Goal: Find specific page/section: Find specific page/section

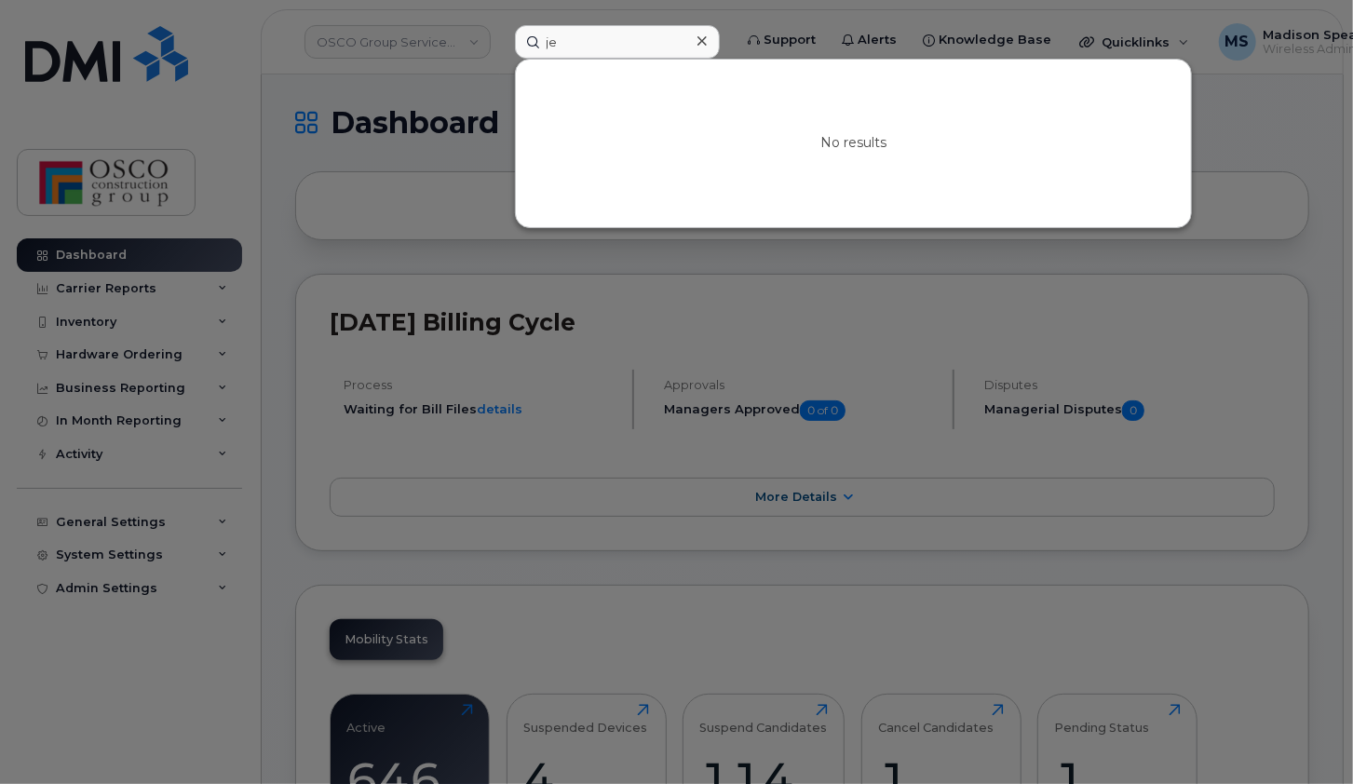
type input "j"
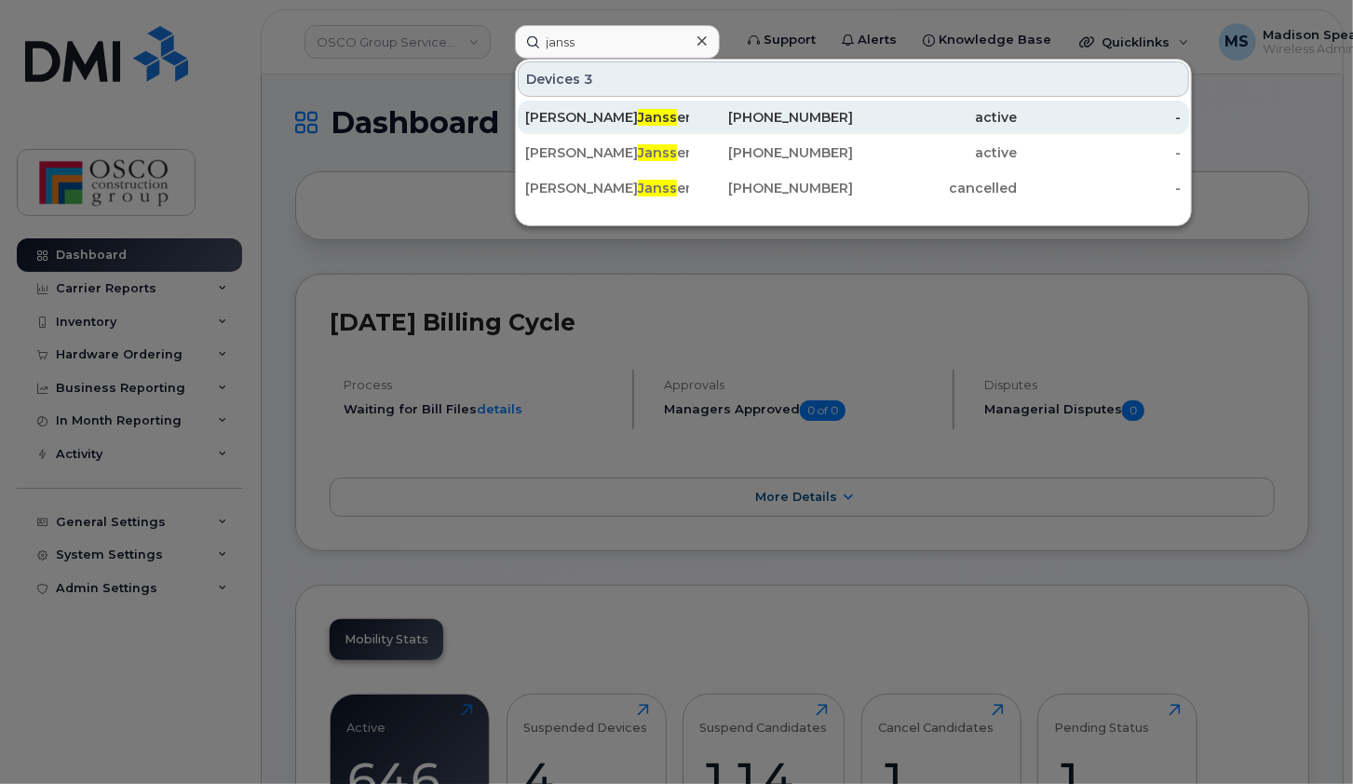
type input "janss"
click at [605, 108] on div "Michael Janss en" at bounding box center [607, 117] width 164 height 19
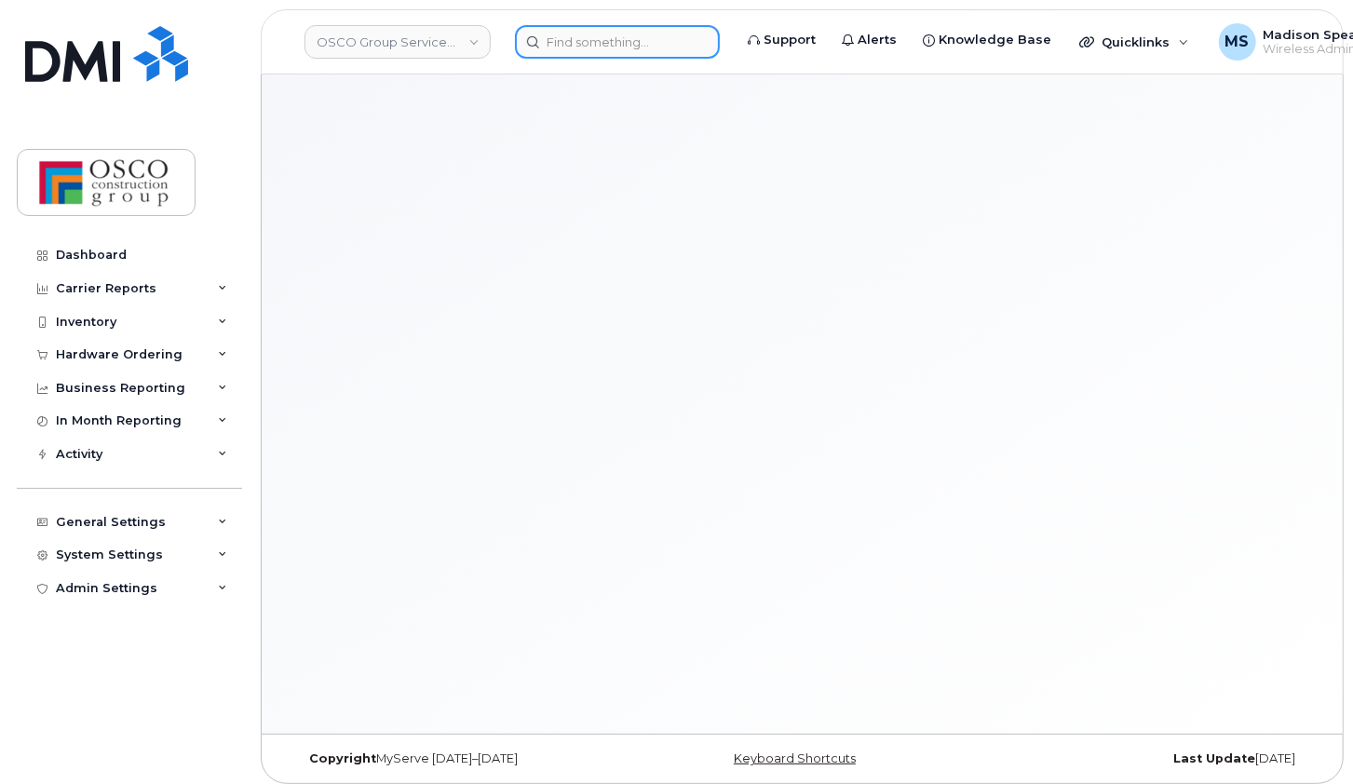
click at [579, 55] on input at bounding box center [617, 42] width 205 height 34
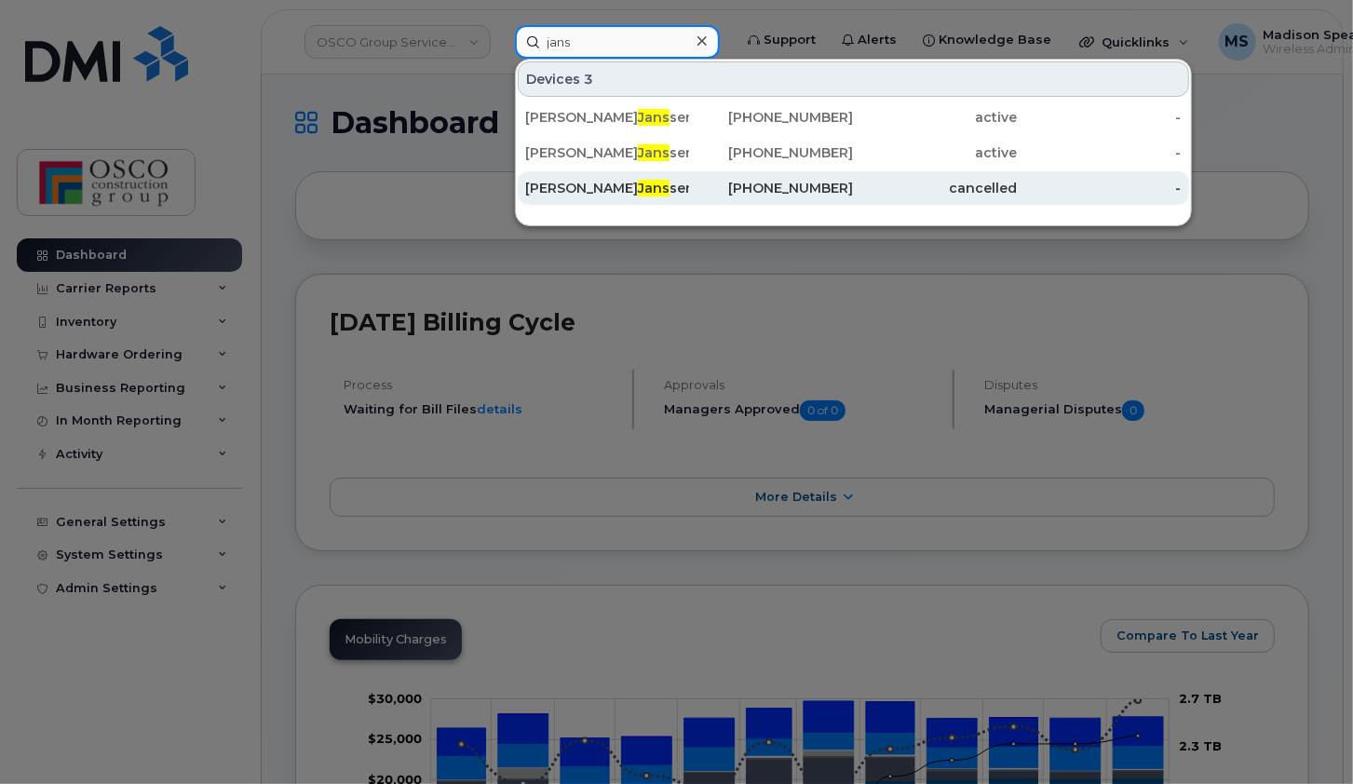
type input "jans"
click at [634, 189] on div "Michael Jans sen" at bounding box center [607, 188] width 164 height 19
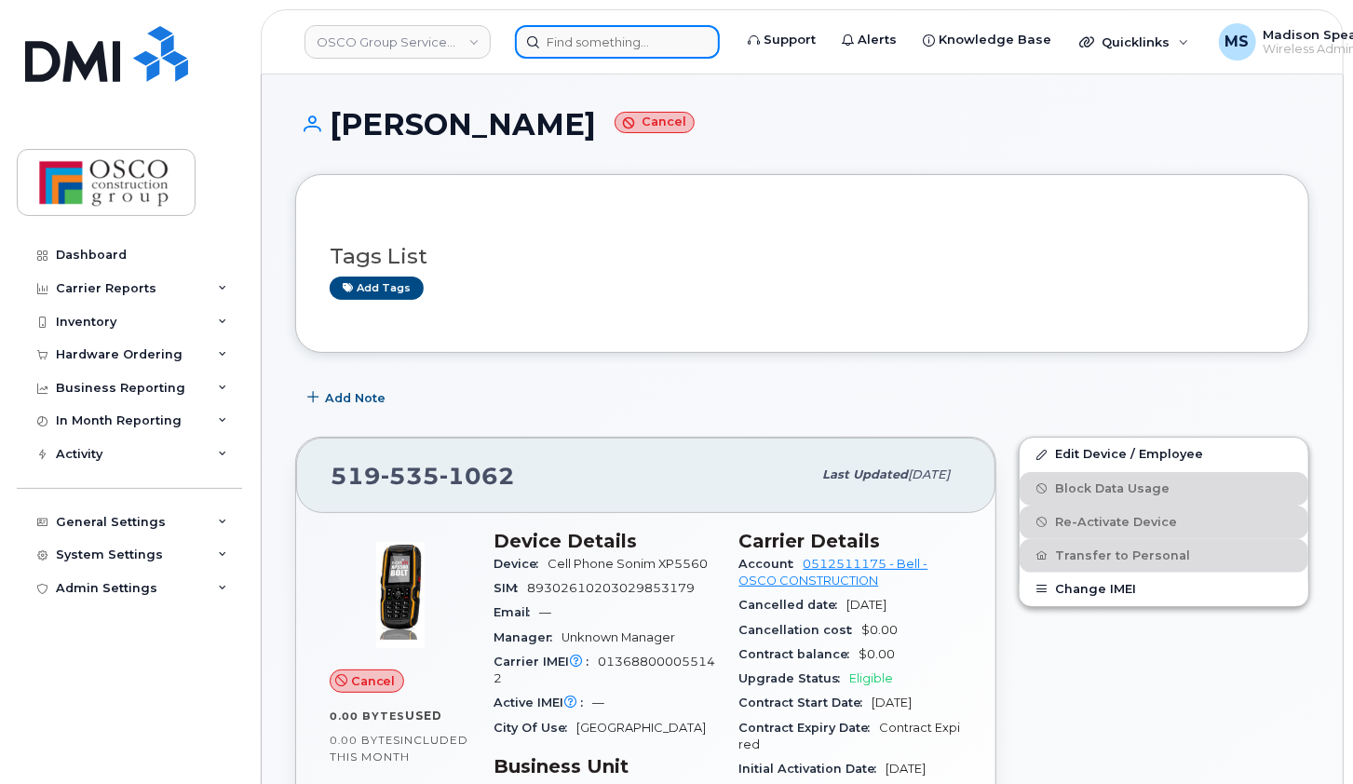
click at [664, 49] on input at bounding box center [617, 42] width 205 height 34
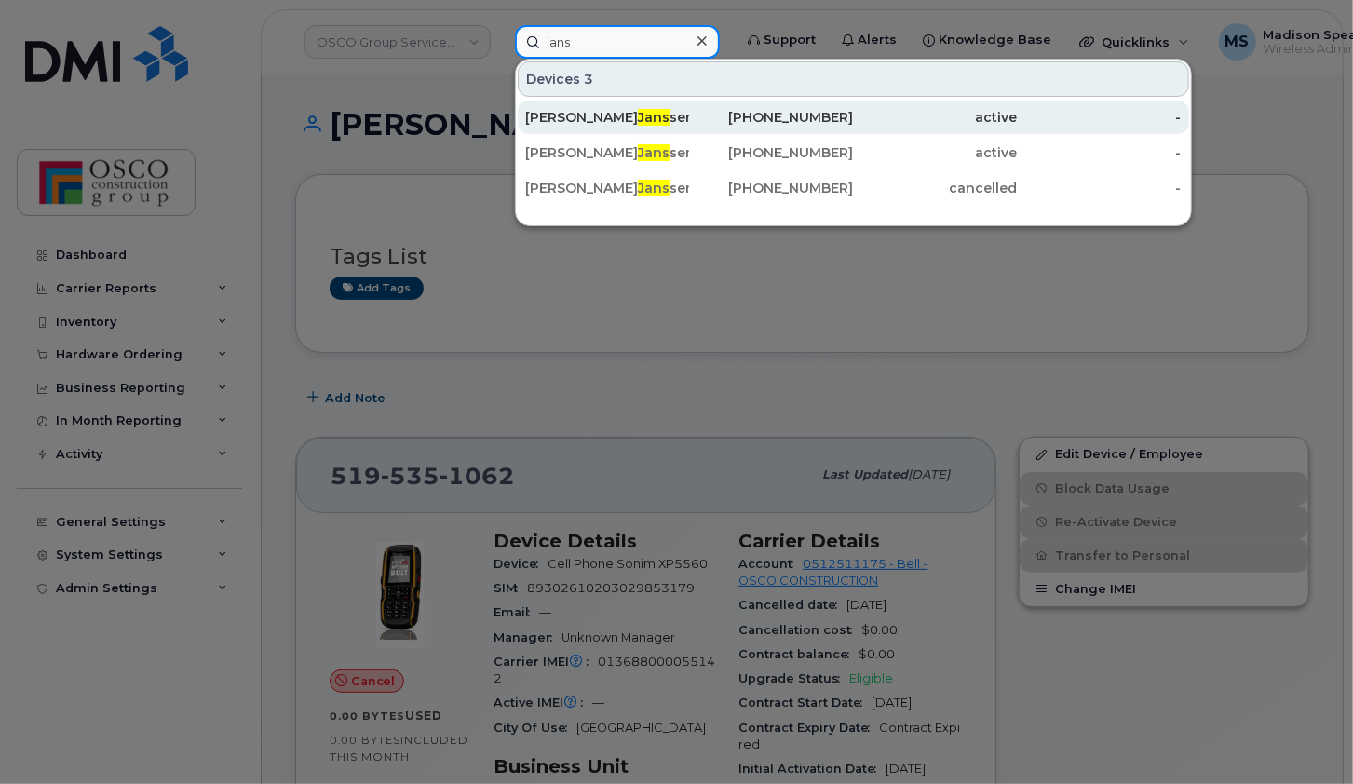
type input "jans"
click at [644, 124] on div "Michael Jans sen" at bounding box center [607, 118] width 164 height 34
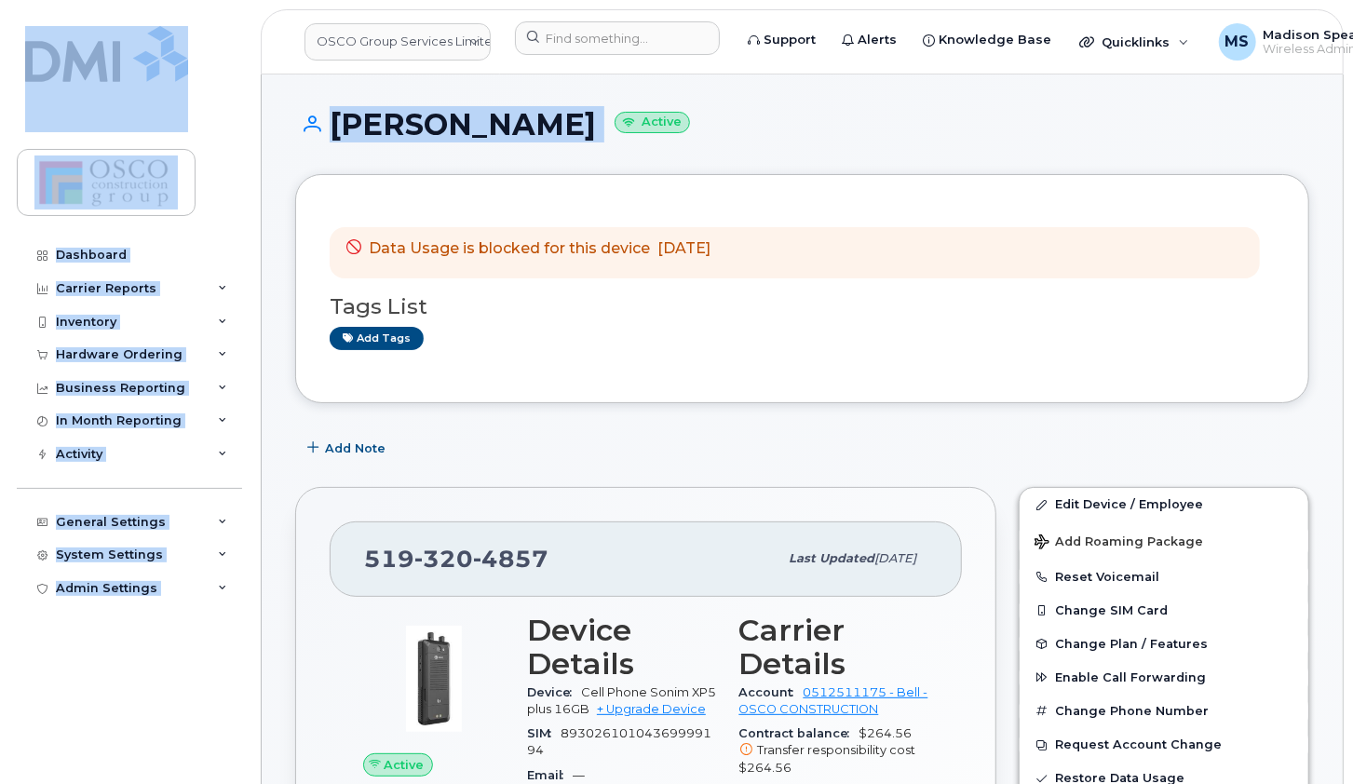
drag, startPoint x: 1351, startPoint y: 50, endPoint x: 1353, endPoint y: 75, distance: 24.3
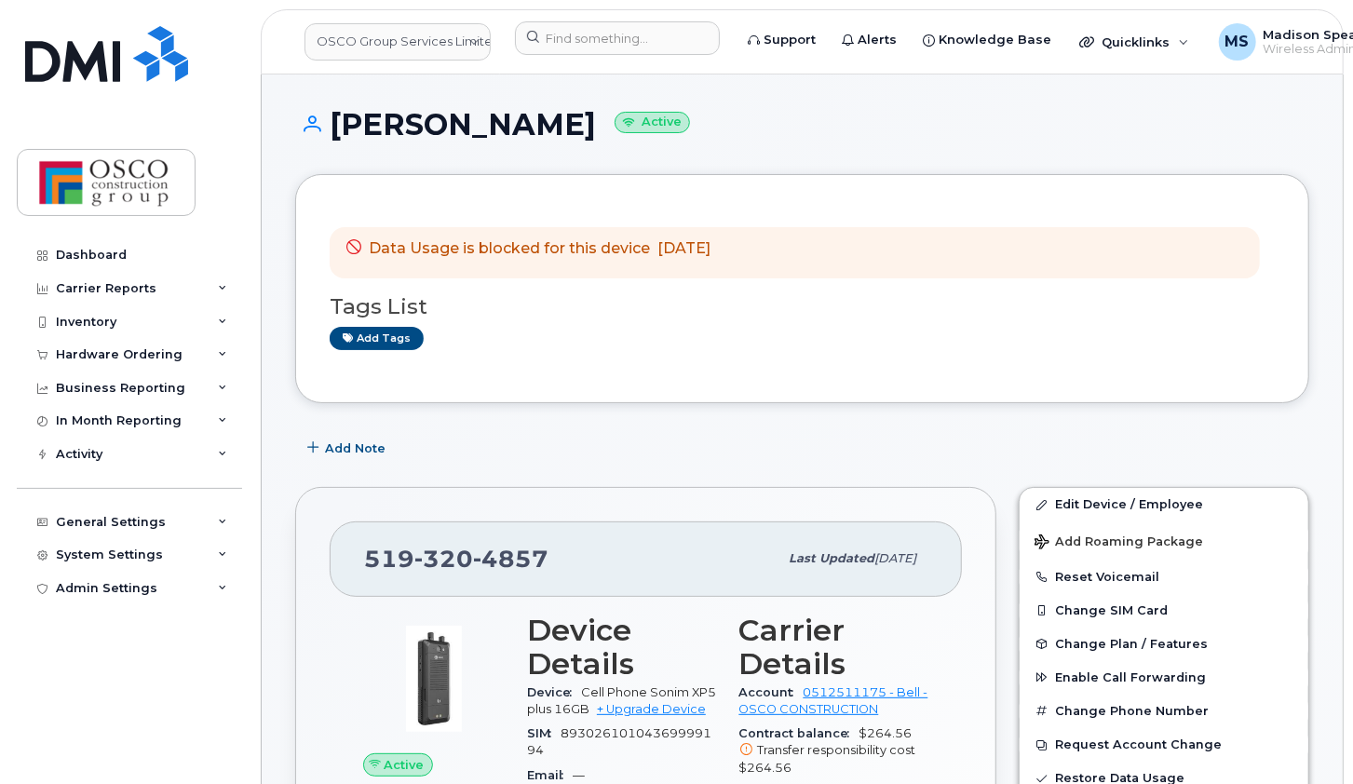
click at [1273, 146] on div "[PERSON_NAME] Active" at bounding box center [802, 141] width 1014 height 66
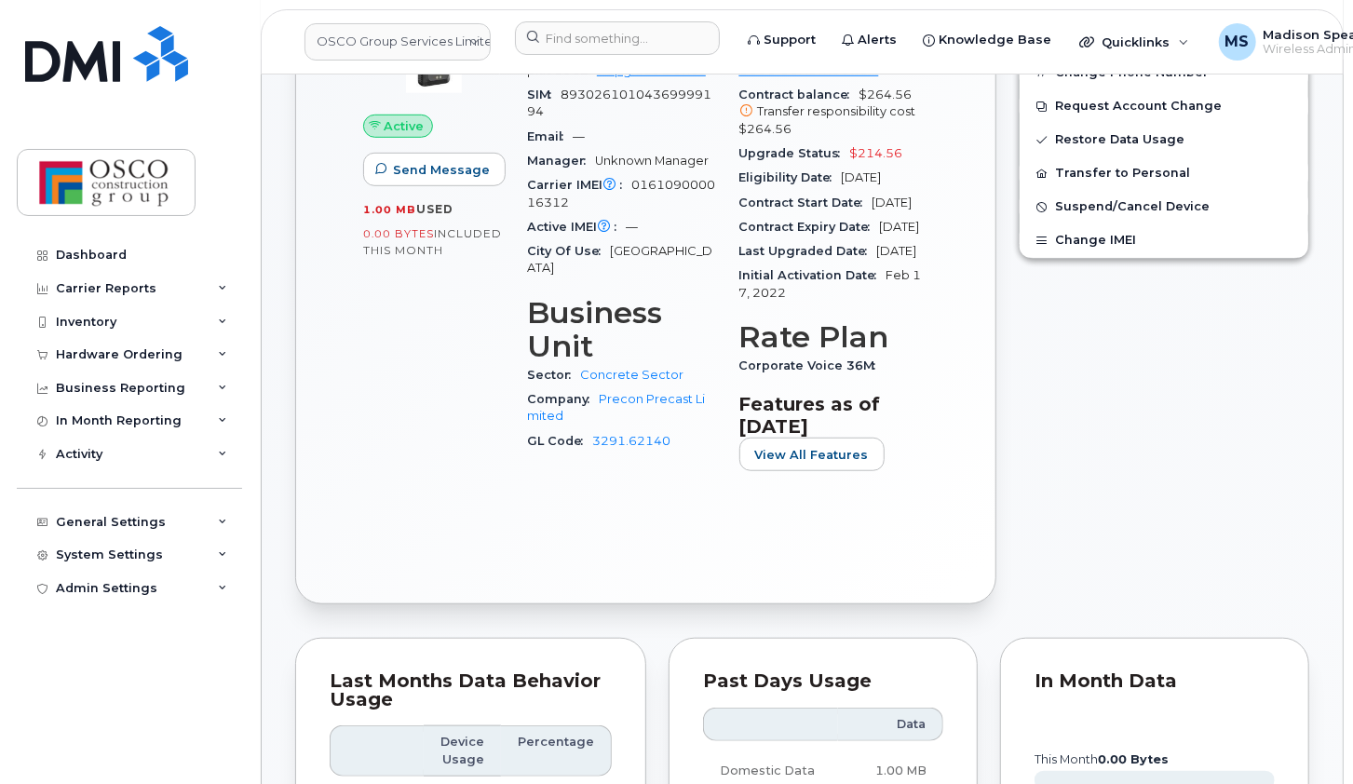
scroll to position [608, 0]
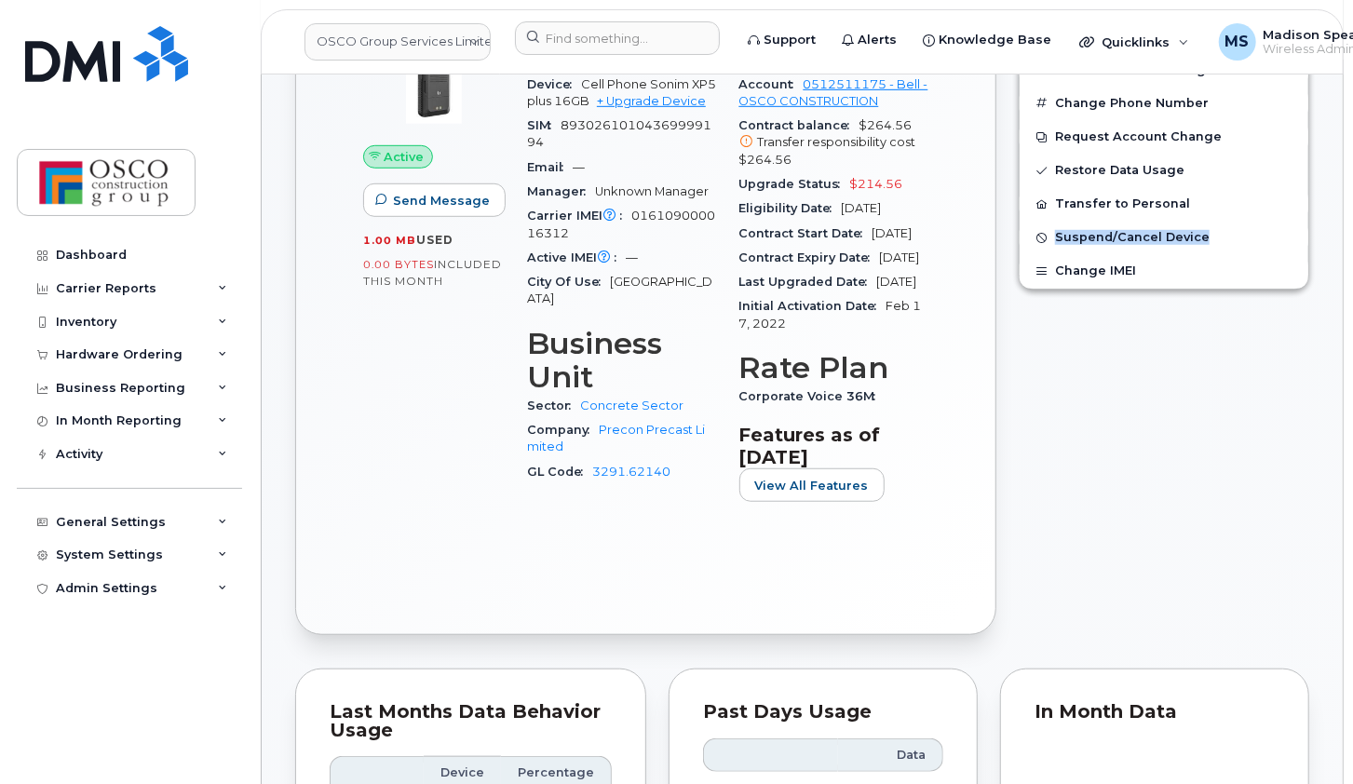
drag, startPoint x: 1336, startPoint y: 205, endPoint x: 1327, endPoint y: 243, distance: 39.3
drag, startPoint x: 1327, startPoint y: 243, endPoint x: 1303, endPoint y: 310, distance: 71.3
click at [1303, 310] on div "Edit Device / Employee Add Roaming Package Reset Voicemail Change SIM Card Chan…" at bounding box center [1164, 257] width 313 height 779
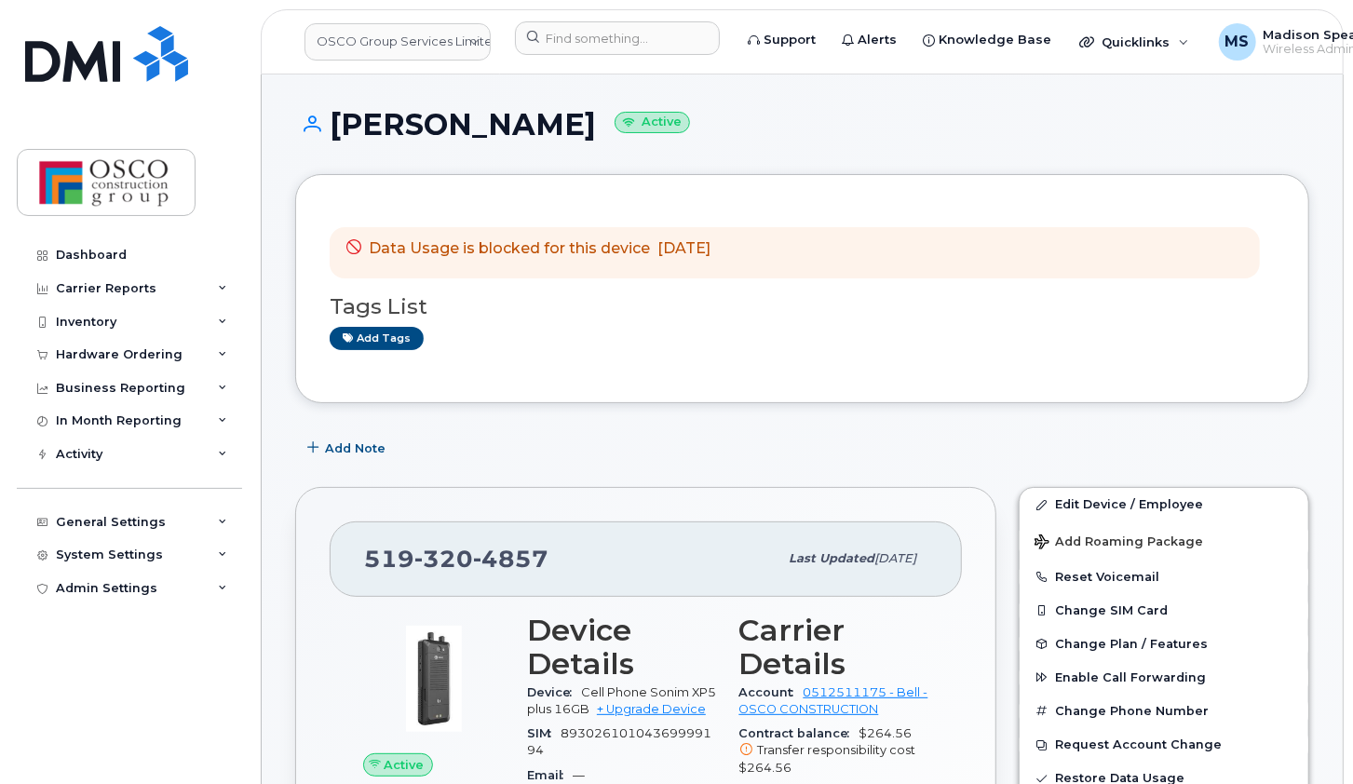
scroll to position [3, 0]
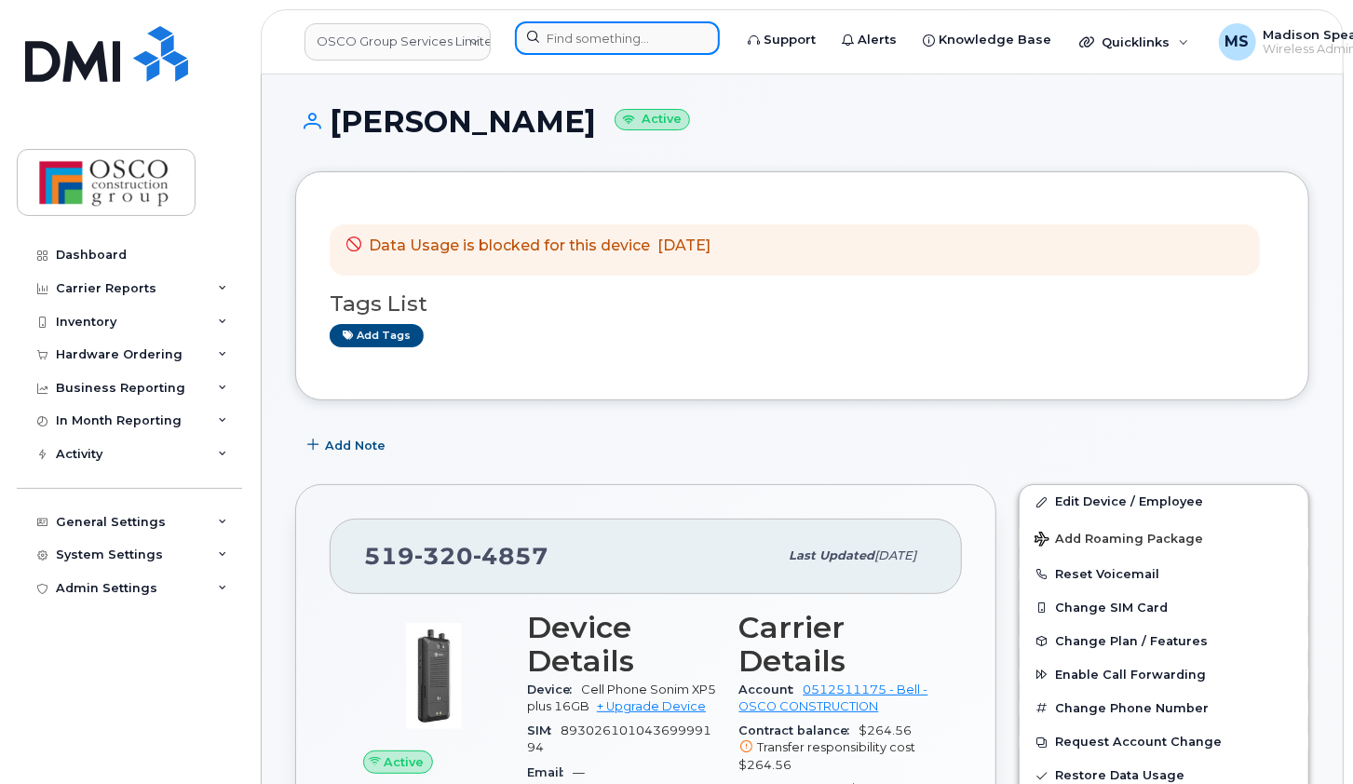
click at [553, 35] on input at bounding box center [617, 38] width 205 height 34
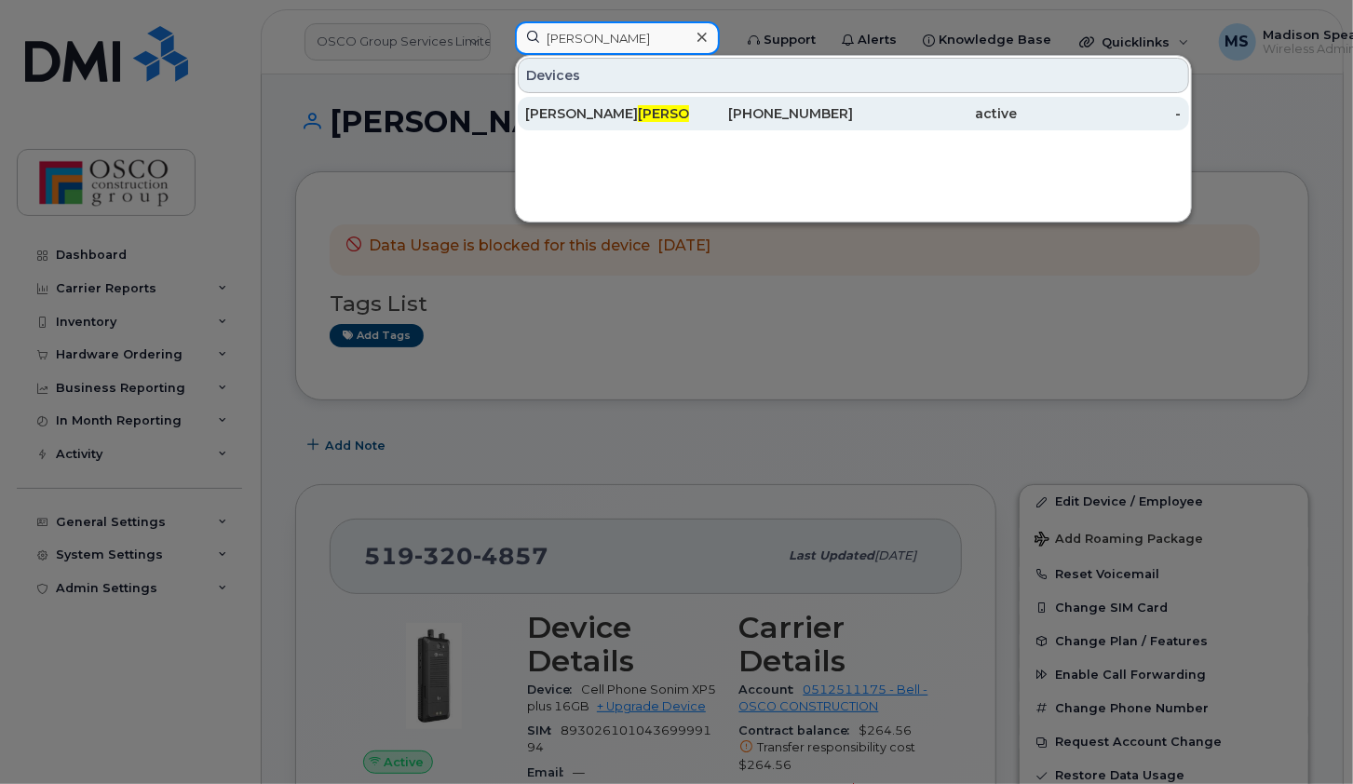
type input "muirhead"
click at [565, 101] on div "Josh Muirhead" at bounding box center [607, 114] width 164 height 34
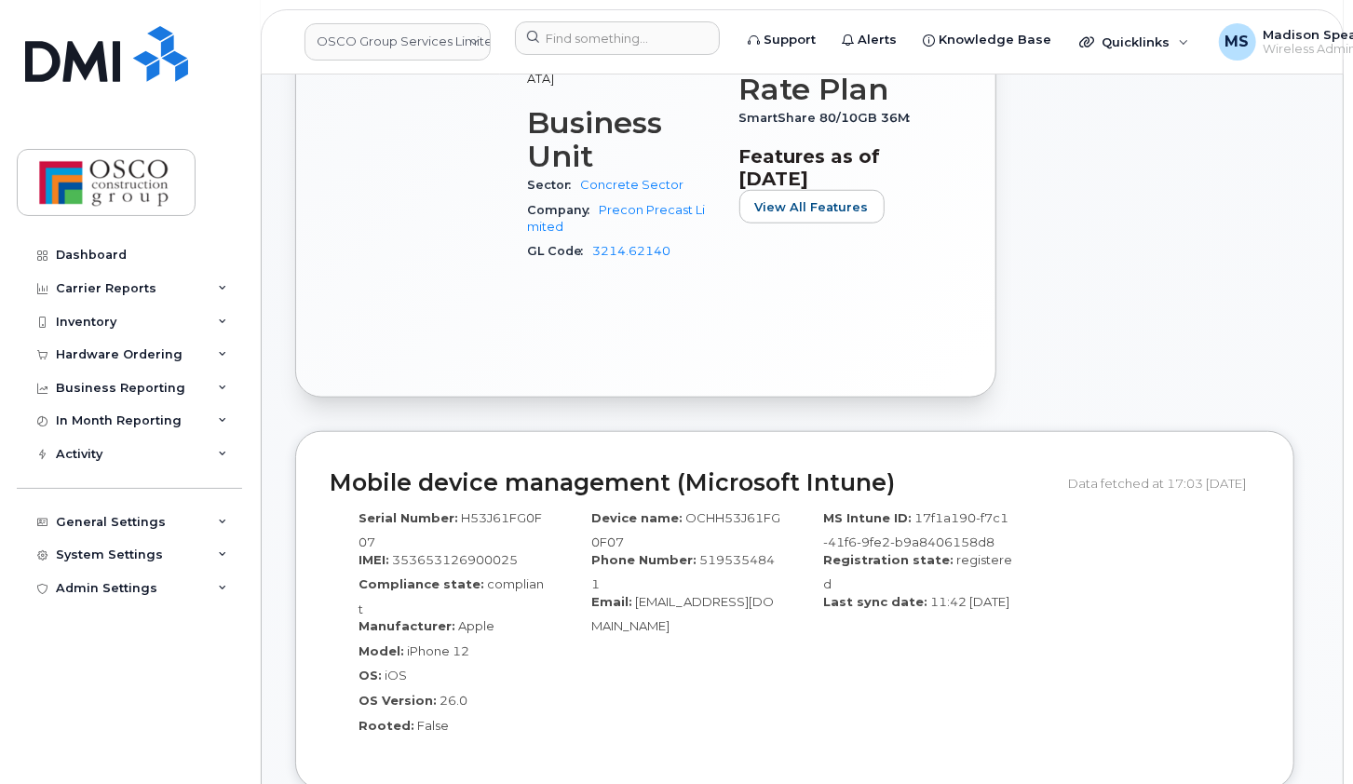
scroll to position [827, 0]
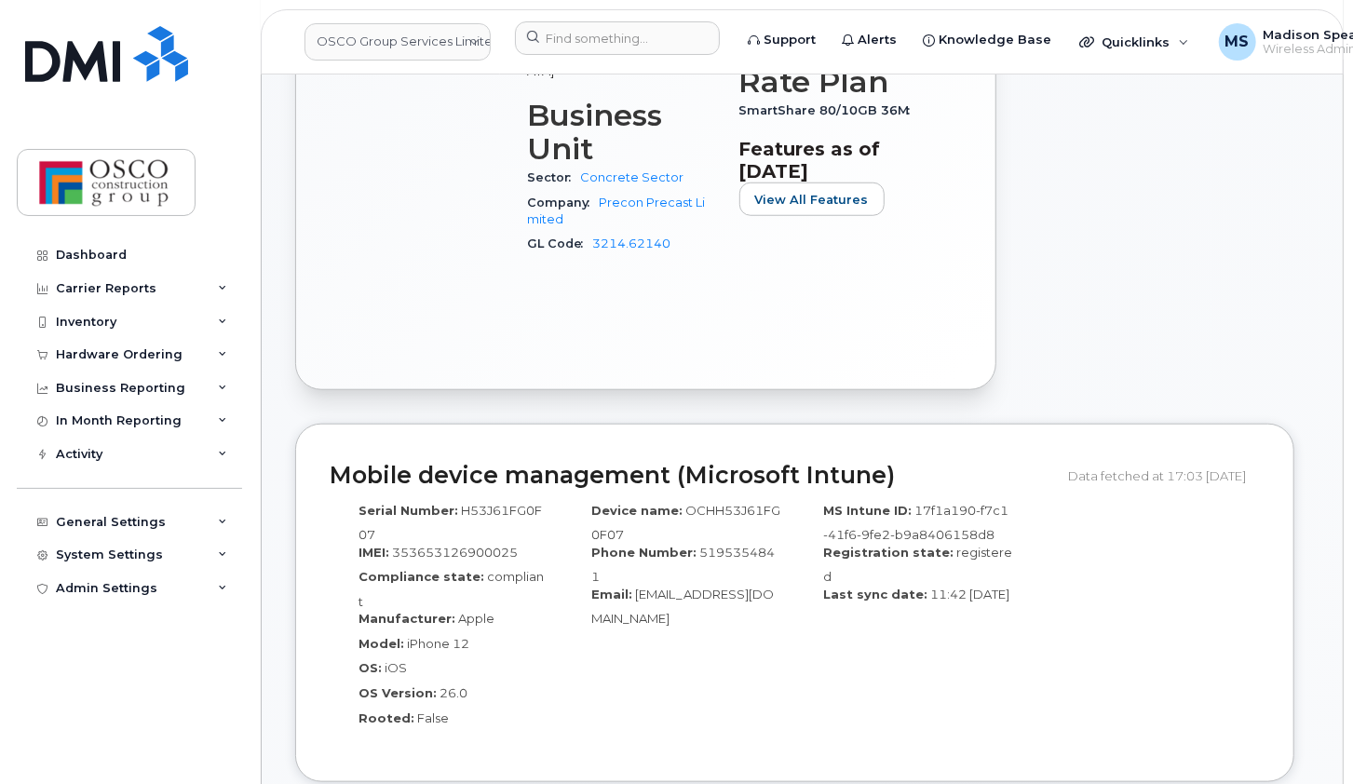
drag, startPoint x: 1352, startPoint y: 135, endPoint x: 1352, endPoint y: 88, distance: 46.6
click at [1221, 226] on div "Edit Device / Employee Add Roaming Package Reset Voicemail Change SIM Card Chan…" at bounding box center [1164, 0] width 313 height 802
click at [820, 117] on span "SmartShare 80/10GB 36M" at bounding box center [829, 110] width 181 height 14
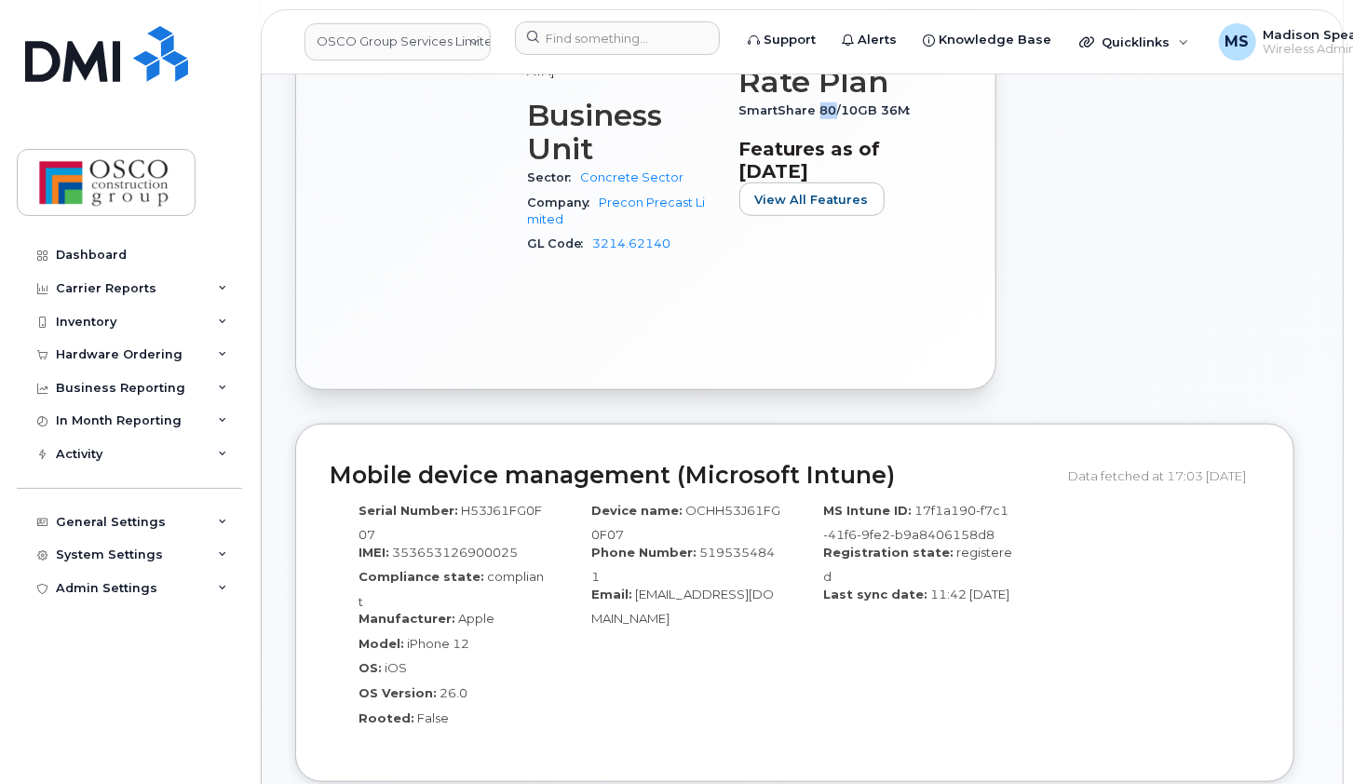
click at [820, 117] on span "SmartShare 80/10GB 36M" at bounding box center [829, 110] width 181 height 14
drag, startPoint x: 820, startPoint y: 175, endPoint x: 1192, endPoint y: 167, distance: 371.7
click at [1192, 167] on div "Edit Device / Employee Add Roaming Package Reset Voicemail Change SIM Card Chan…" at bounding box center [1164, 0] width 313 height 802
drag, startPoint x: 1350, startPoint y: 220, endPoint x: 1350, endPoint y: 142, distance: 78.2
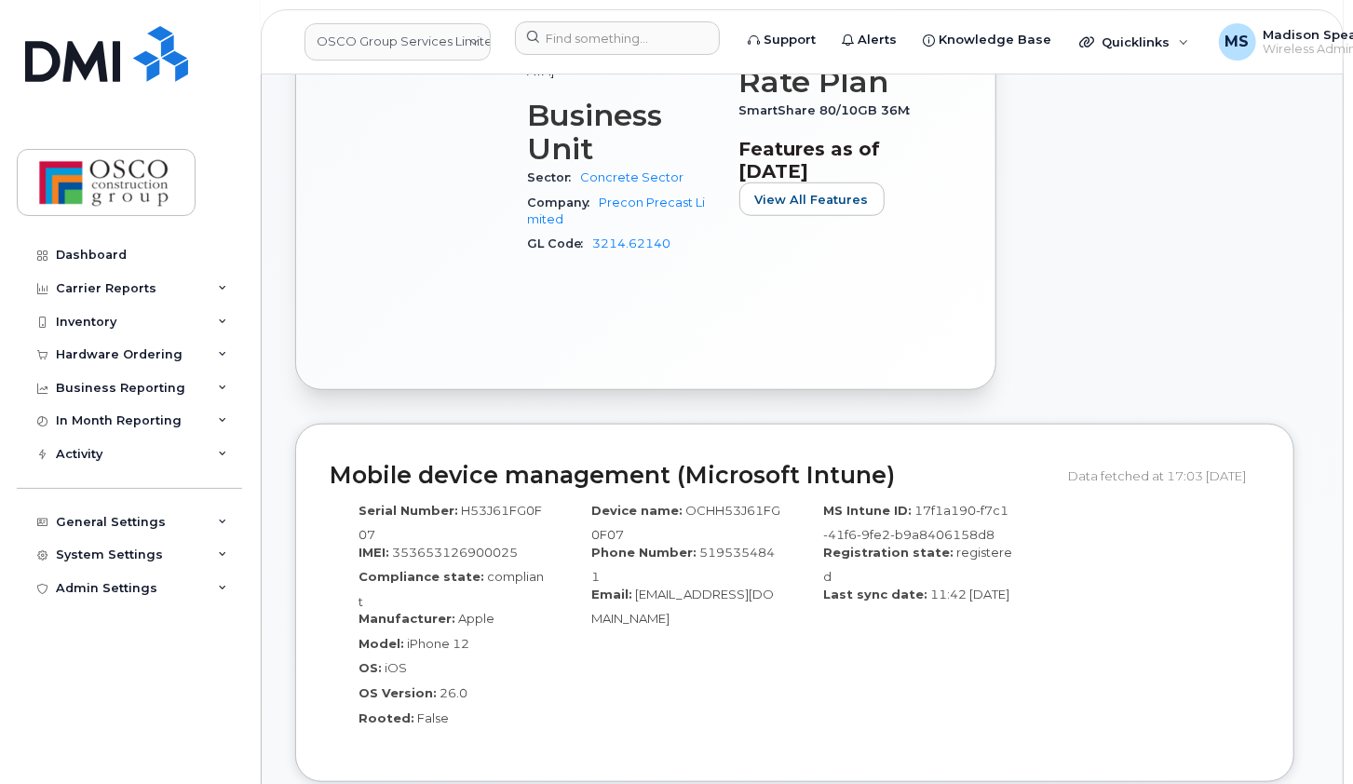
click at [1352, 43] on div "MS Madison Spear Wireless Admin" at bounding box center [1301, 41] width 190 height 37
click at [1197, 221] on div "Edit Device / Employee Add Roaming Package Reset Voicemail Change SIM Card Chan…" at bounding box center [1164, 0] width 313 height 802
click at [825, 99] on h3 "Rate Plan" at bounding box center [834, 82] width 190 height 34
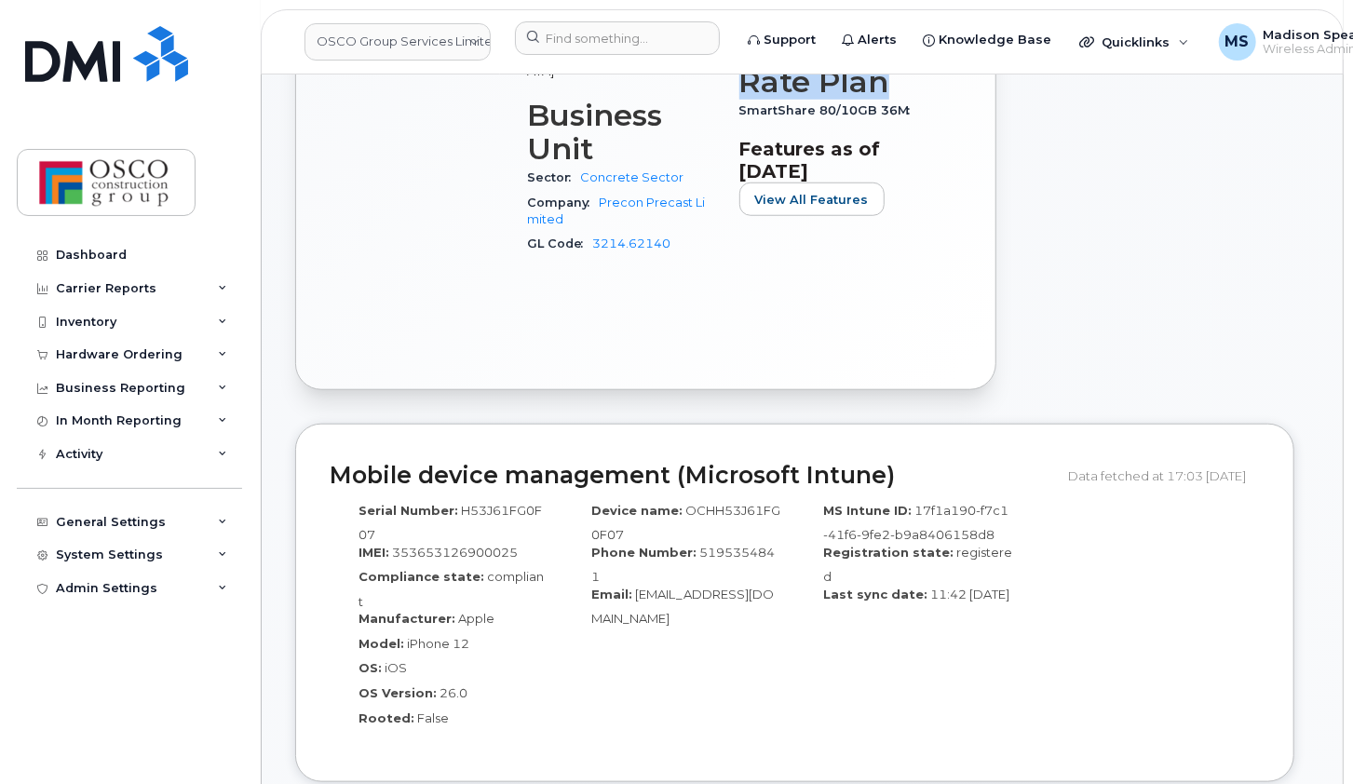
click at [825, 99] on h3 "Rate Plan" at bounding box center [834, 82] width 190 height 34
click at [893, 308] on div "Active Send Message 7.66 GB  used 10.00 GB  included this month Device Details …" at bounding box center [646, 38] width 632 height 636
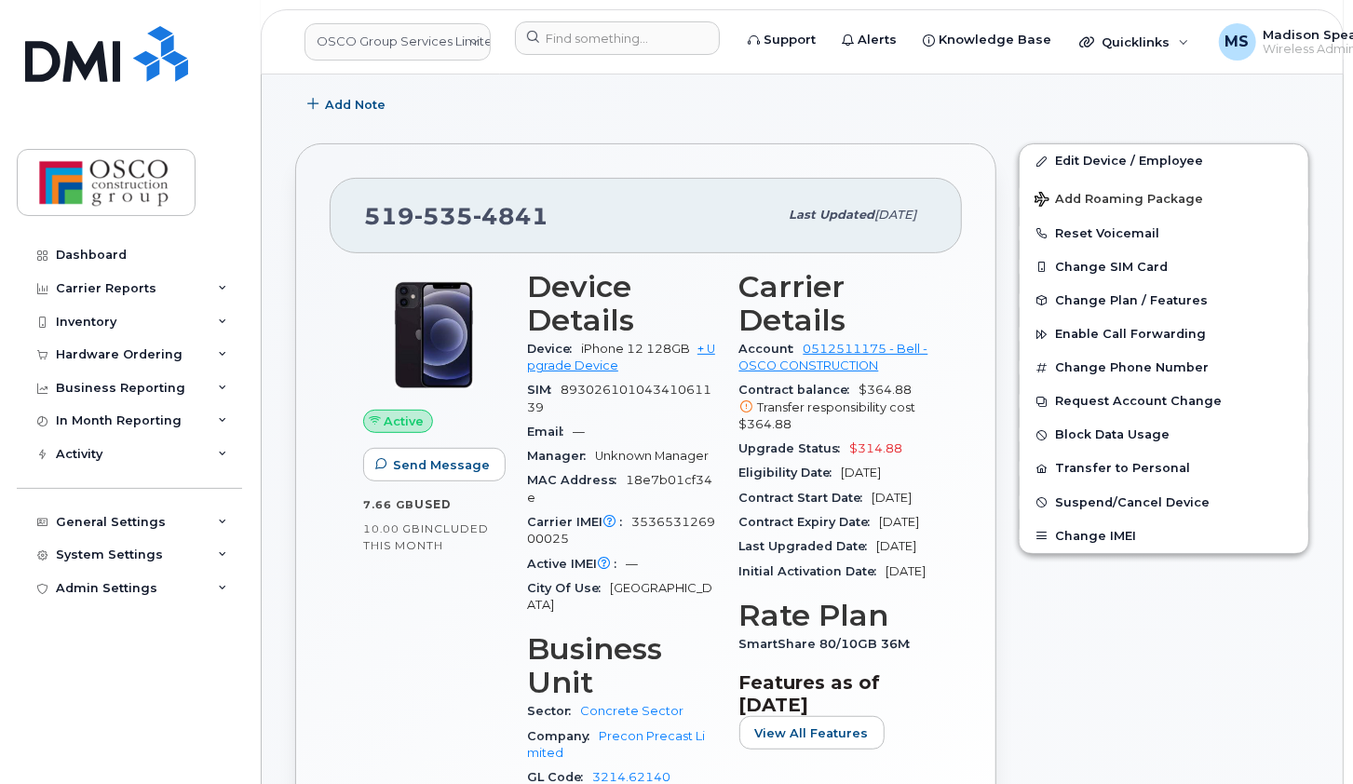
scroll to position [311, 0]
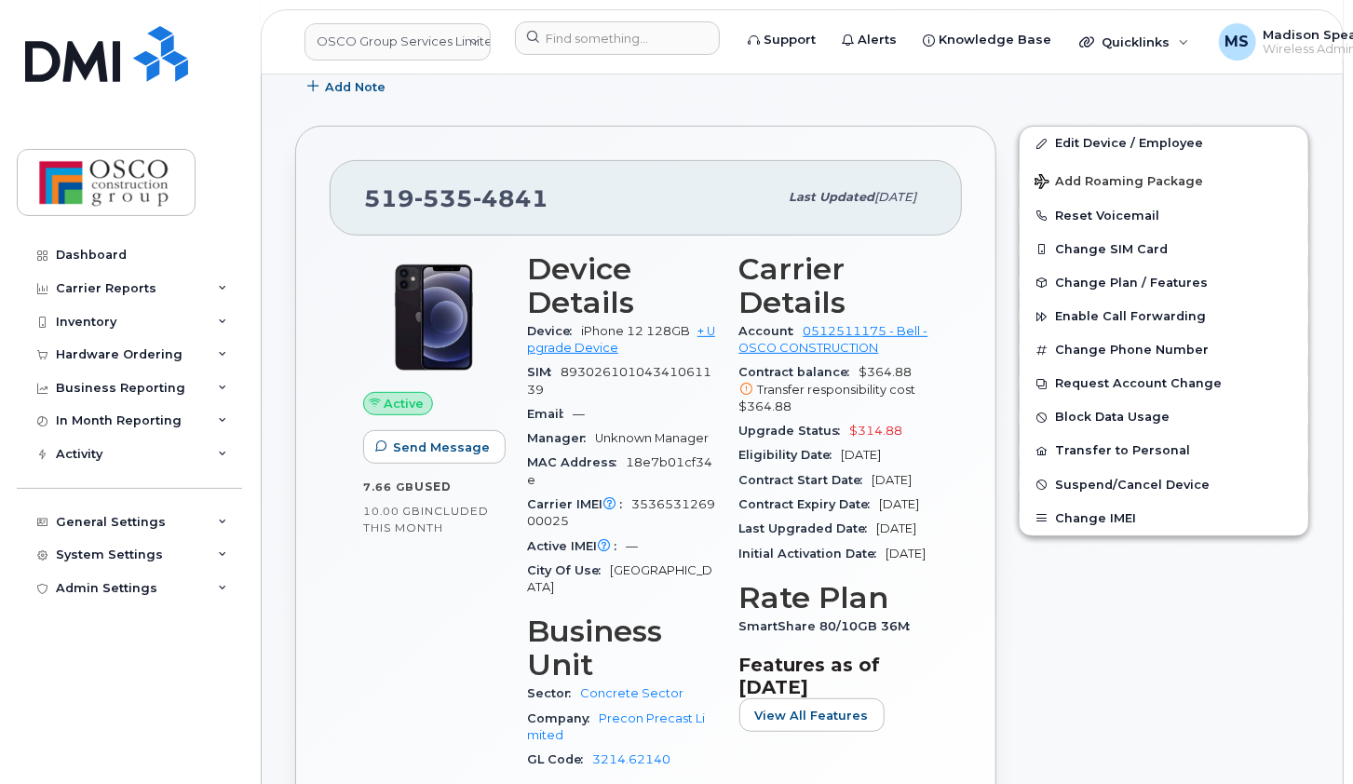
click at [639, 20] on header "OSCO Group Services Limited Support Alerts Knowledge Base Quicklinks Suspend / …" at bounding box center [802, 41] width 1083 height 65
click at [621, 28] on input at bounding box center [617, 38] width 205 height 34
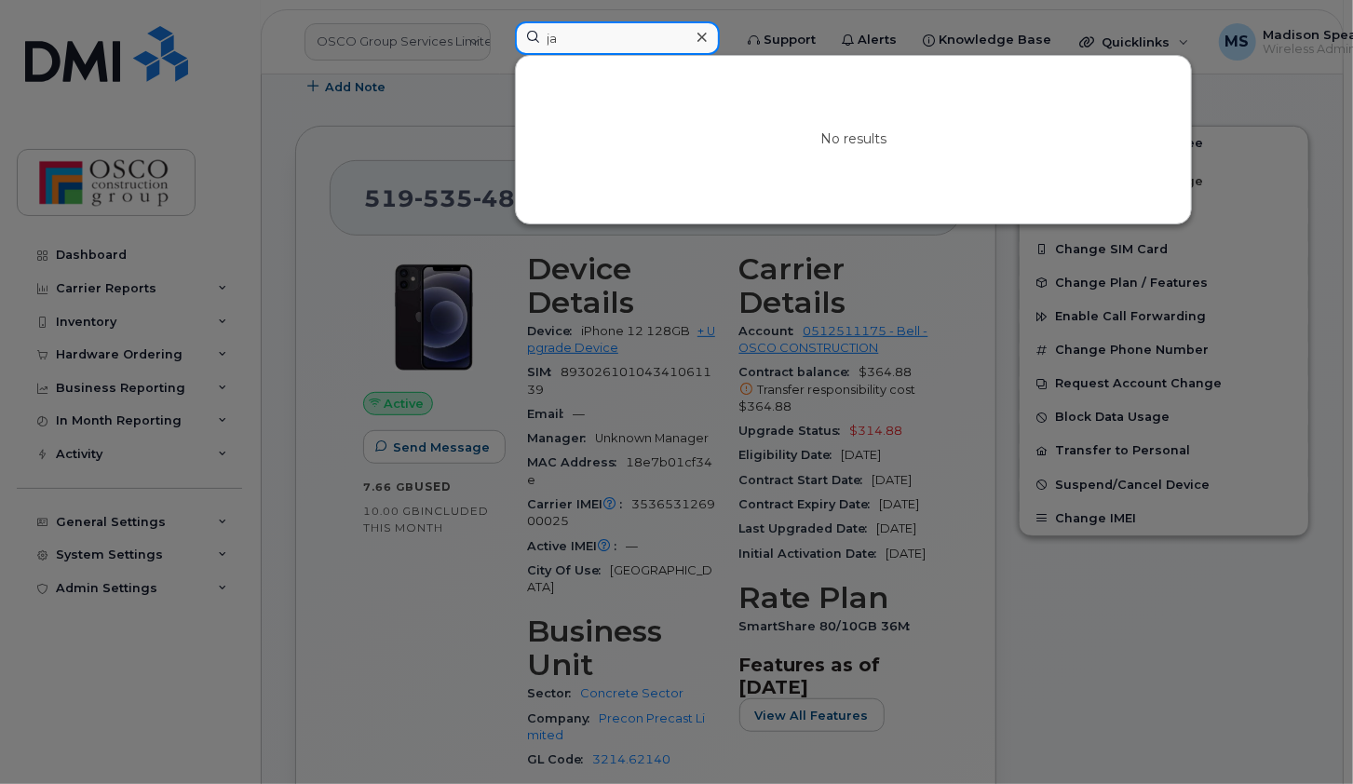
type input "j"
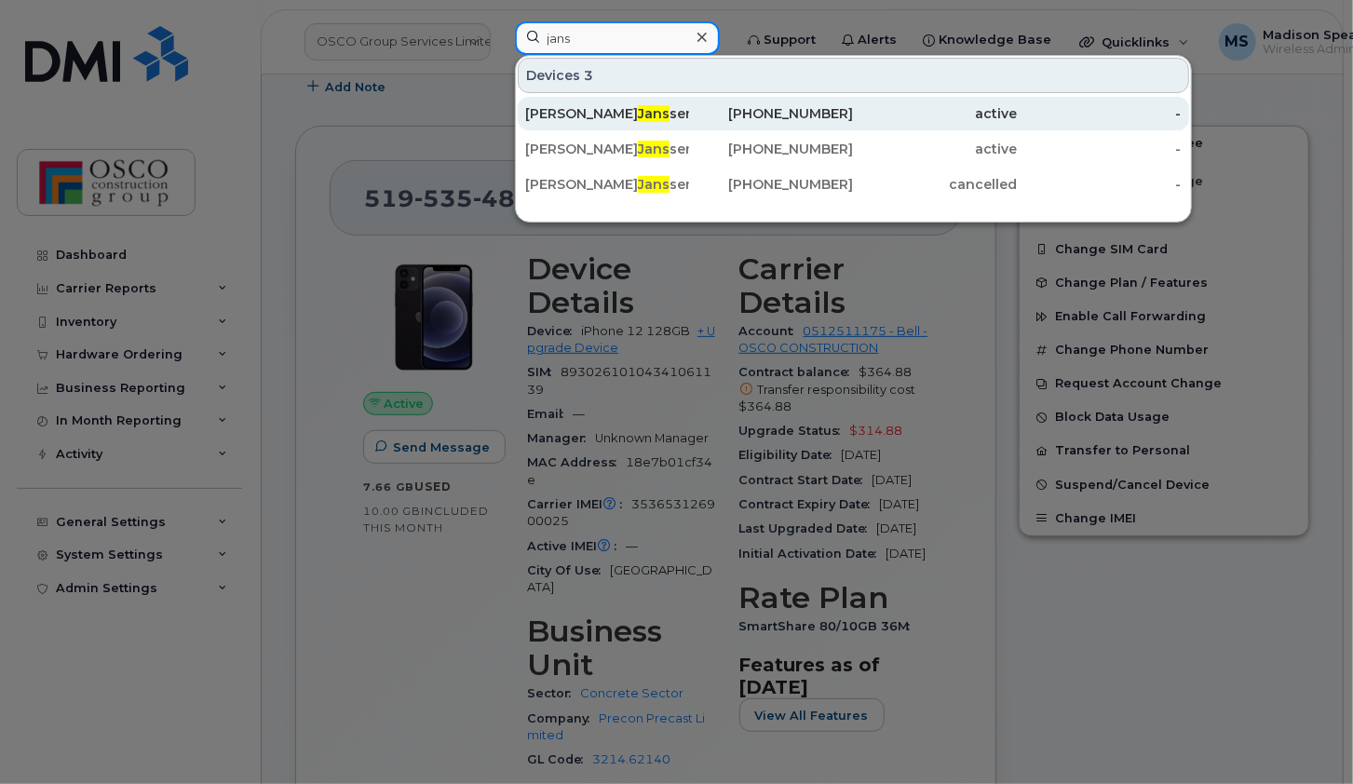
type input "jans"
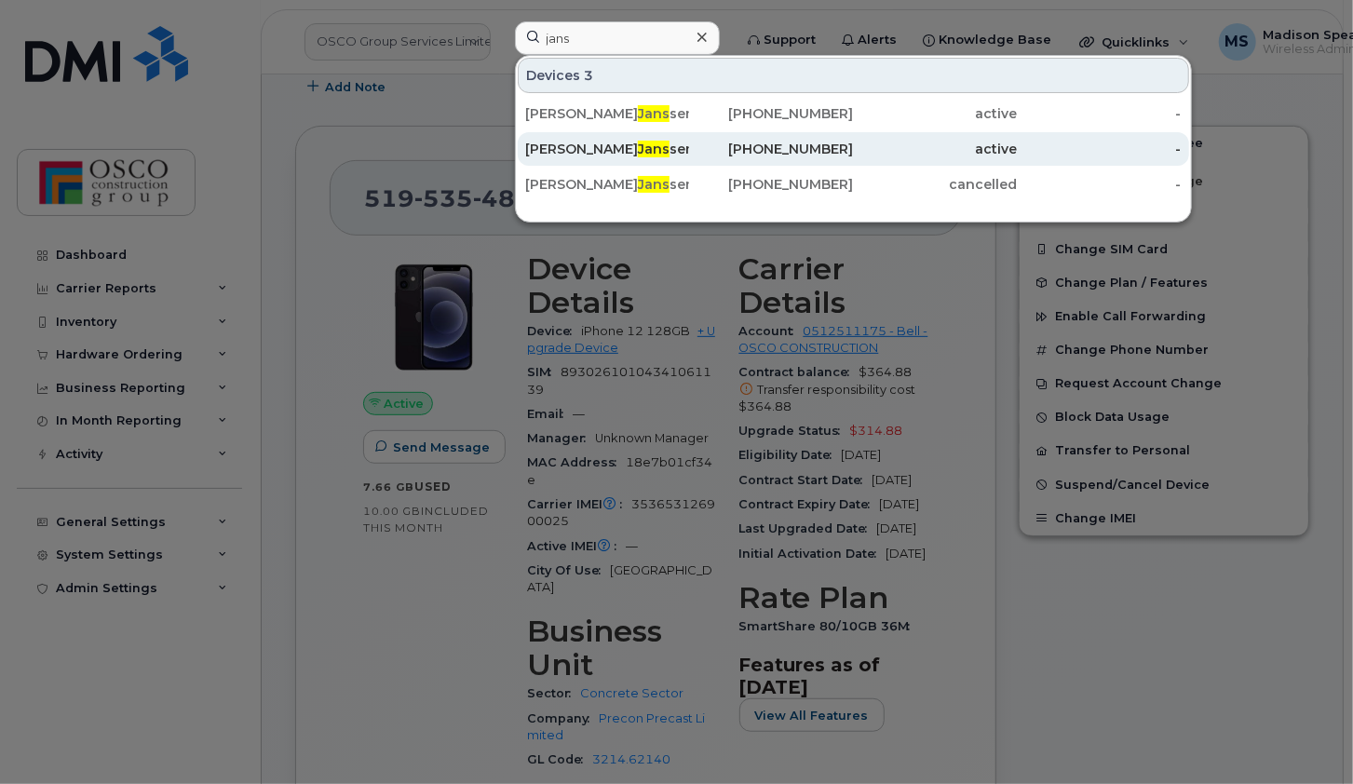
drag, startPoint x: 602, startPoint y: 106, endPoint x: 604, endPoint y: 144, distance: 38.3
click at [638, 106] on span "Jans" at bounding box center [654, 113] width 32 height 17
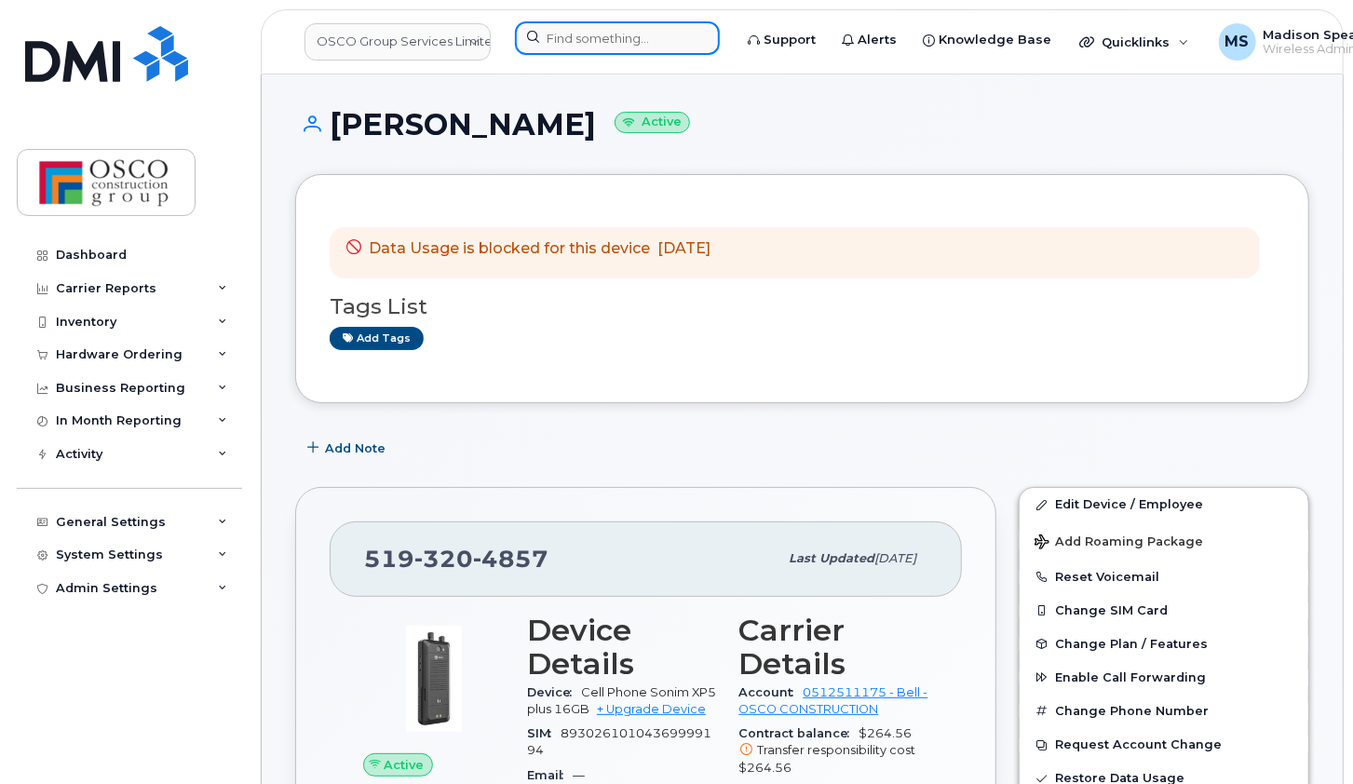
click at [596, 40] on input at bounding box center [617, 38] width 205 height 34
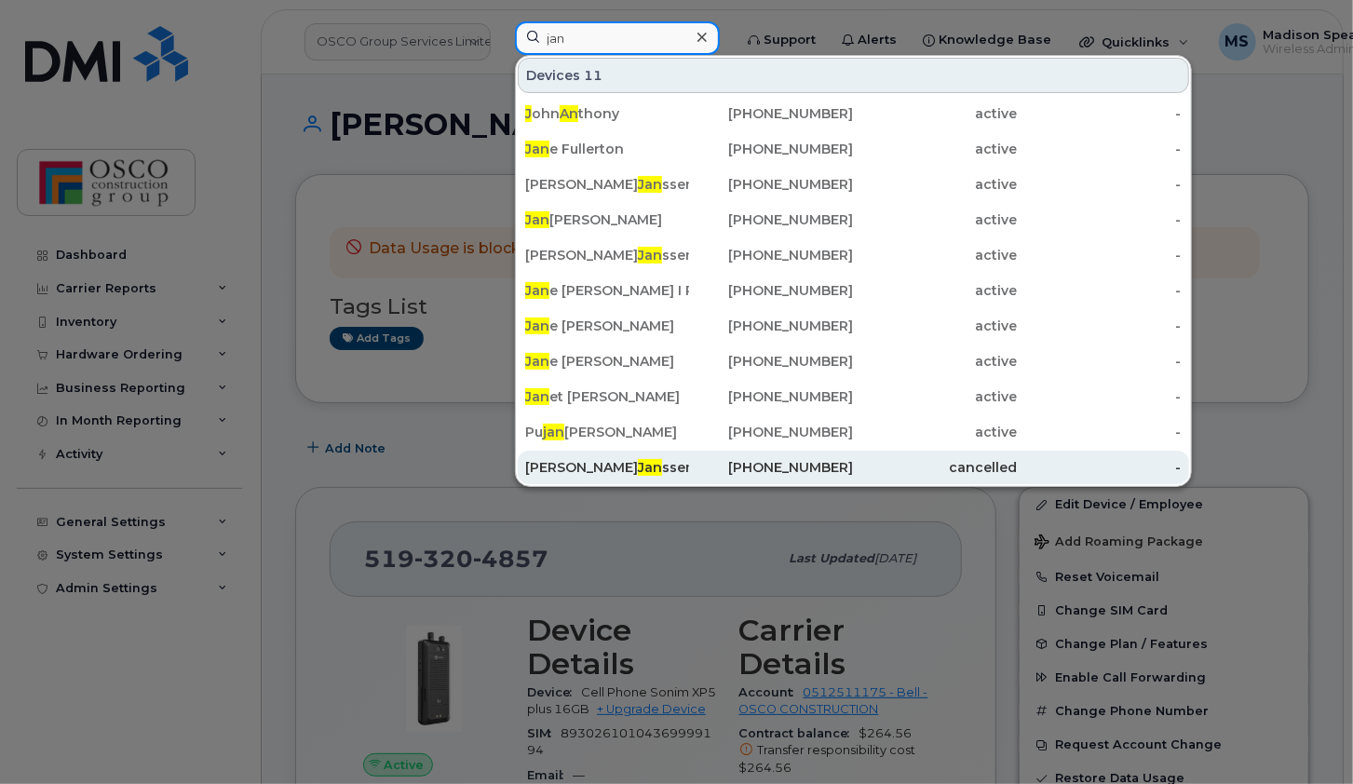
type input "jan"
click at [559, 466] on div "Michael Jan ssen" at bounding box center [607, 467] width 164 height 19
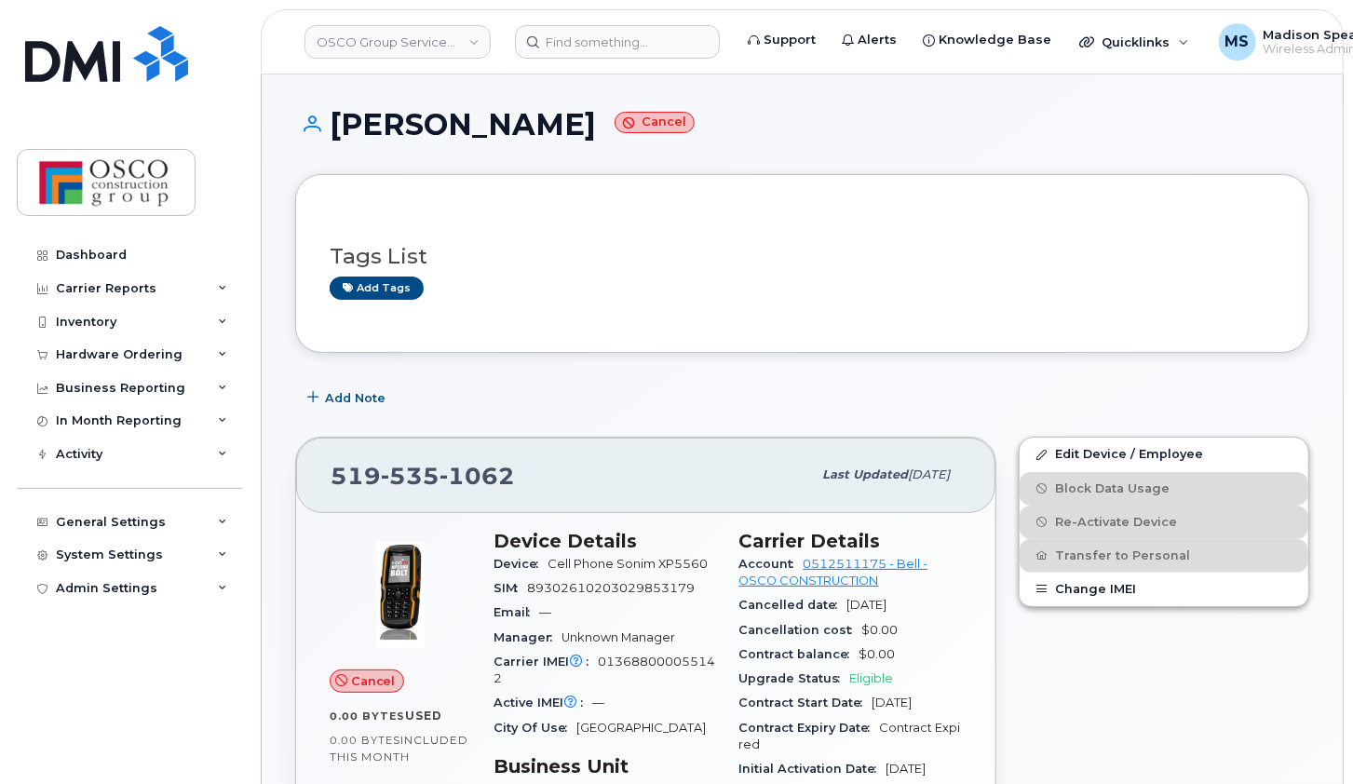
drag, startPoint x: 345, startPoint y: 604, endPoint x: 914, endPoint y: 264, distance: 662.8
click at [914, 264] on h3 "Tags List" at bounding box center [802, 256] width 945 height 23
click at [570, 30] on input at bounding box center [617, 42] width 205 height 34
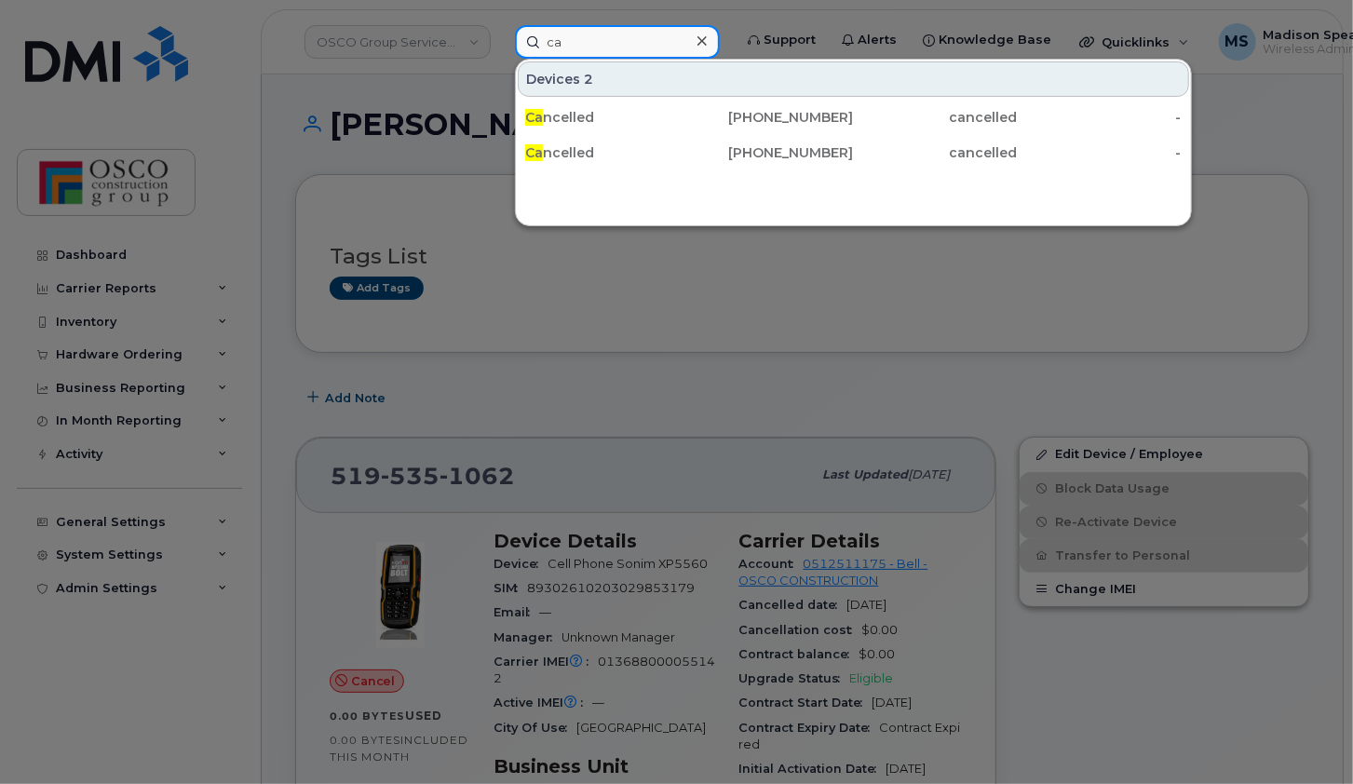
type input "c"
type input "s"
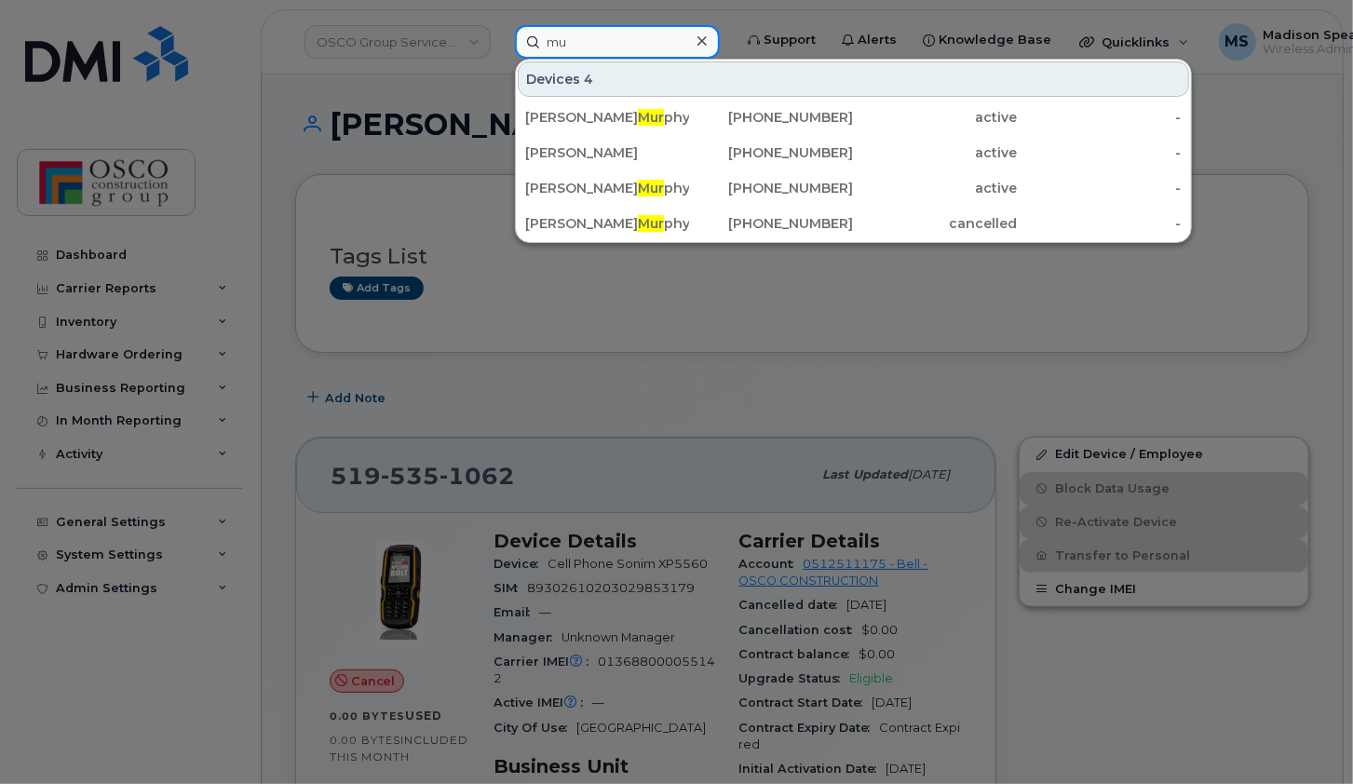
type input "m"
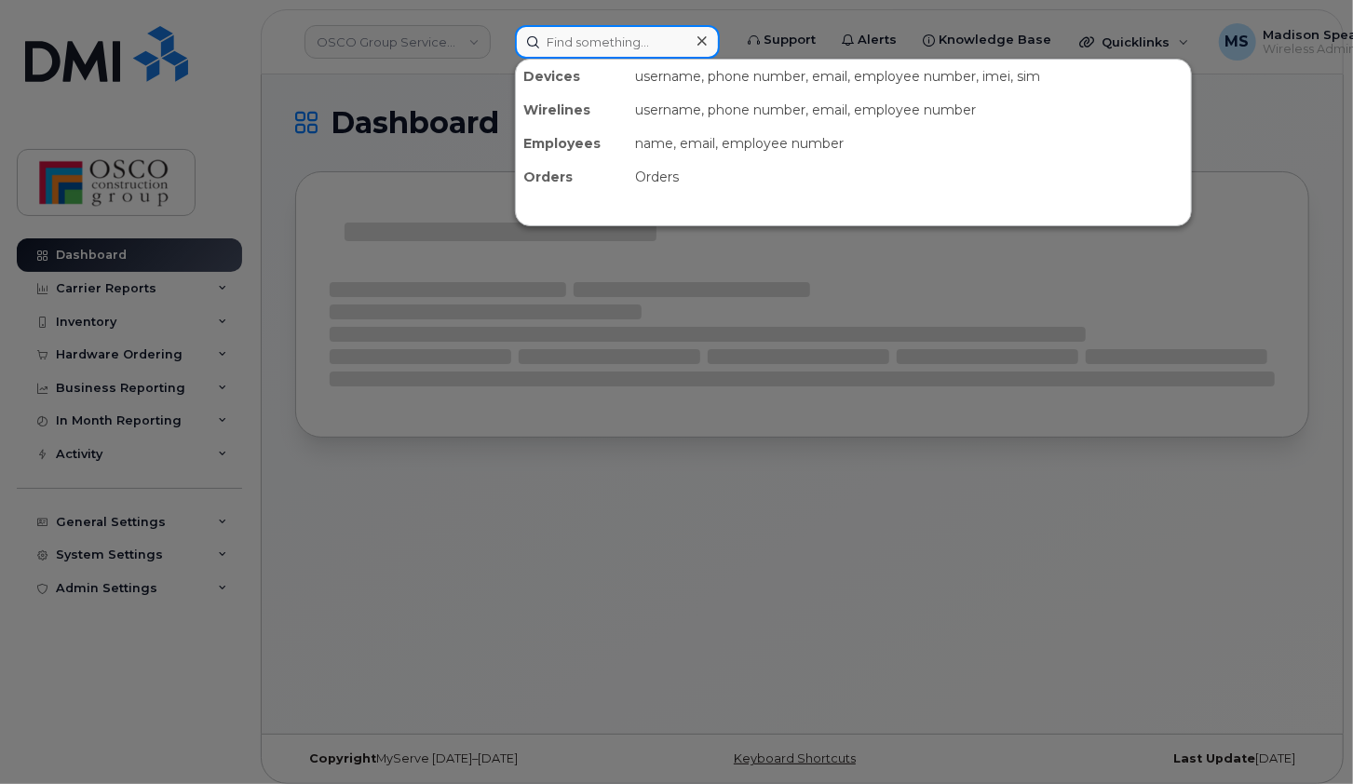
click at [555, 50] on input at bounding box center [617, 42] width 205 height 34
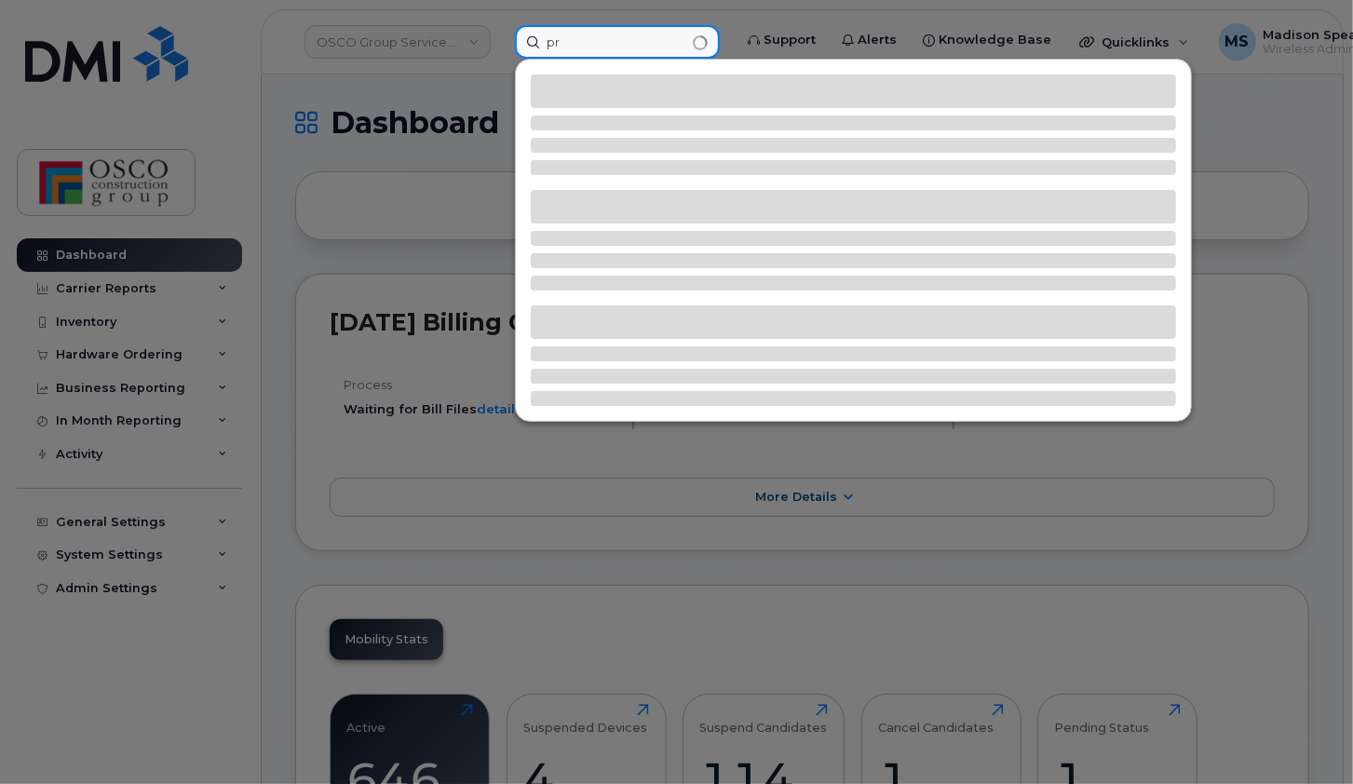
type input "p"
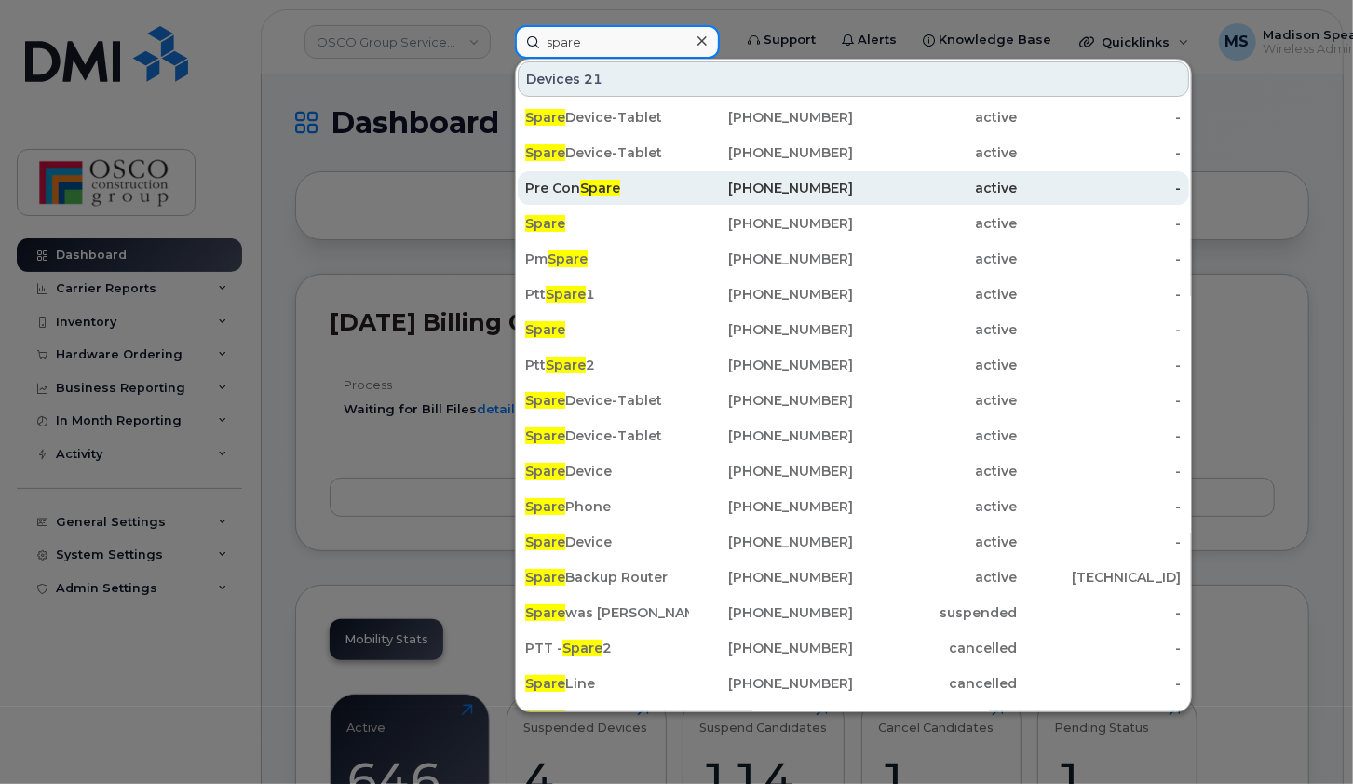
type input "spare"
click at [636, 197] on div "Pre Con Spare" at bounding box center [607, 188] width 164 height 34
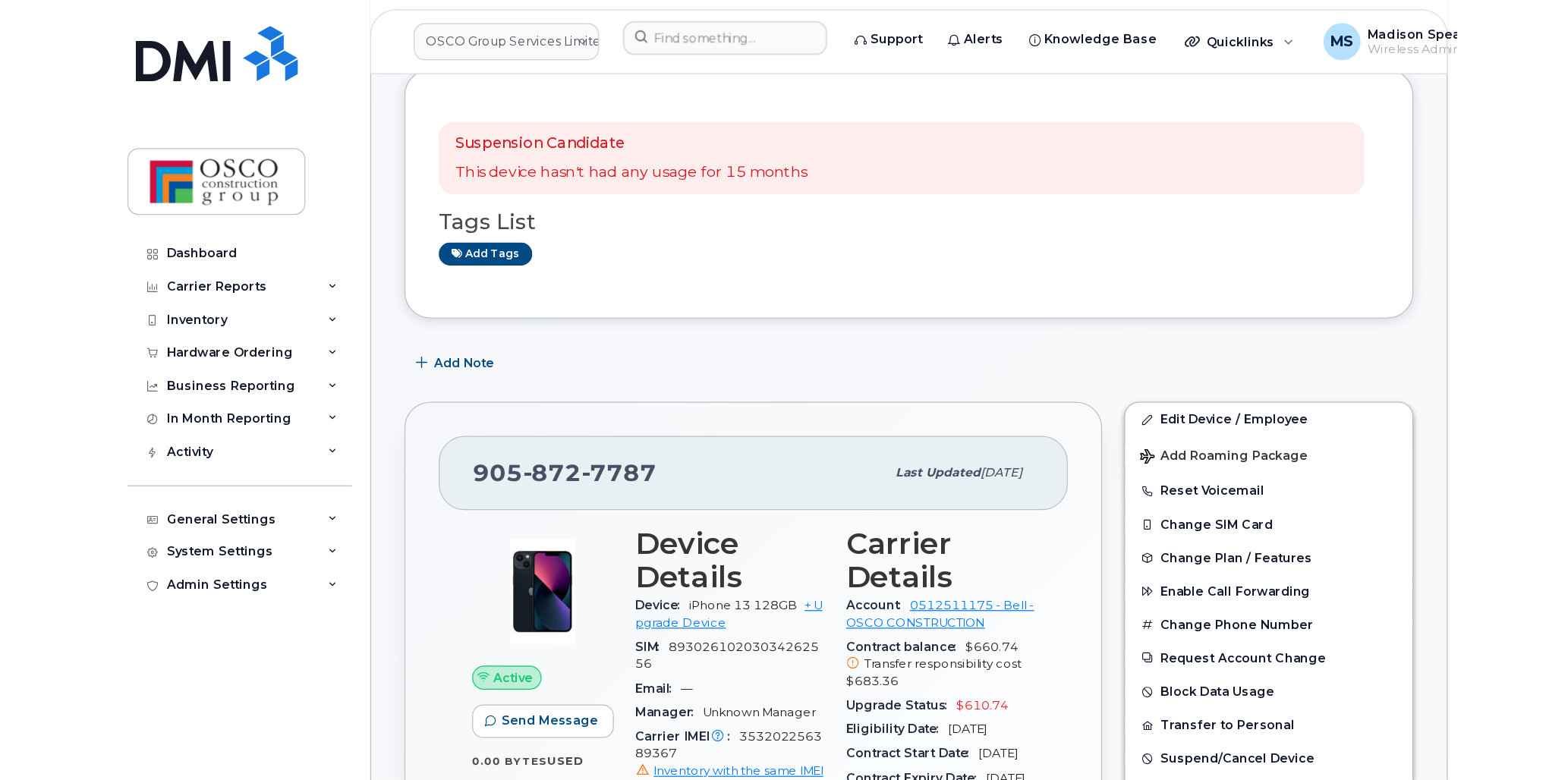
scroll to position [86, 0]
